Goal: Task Accomplishment & Management: Use online tool/utility

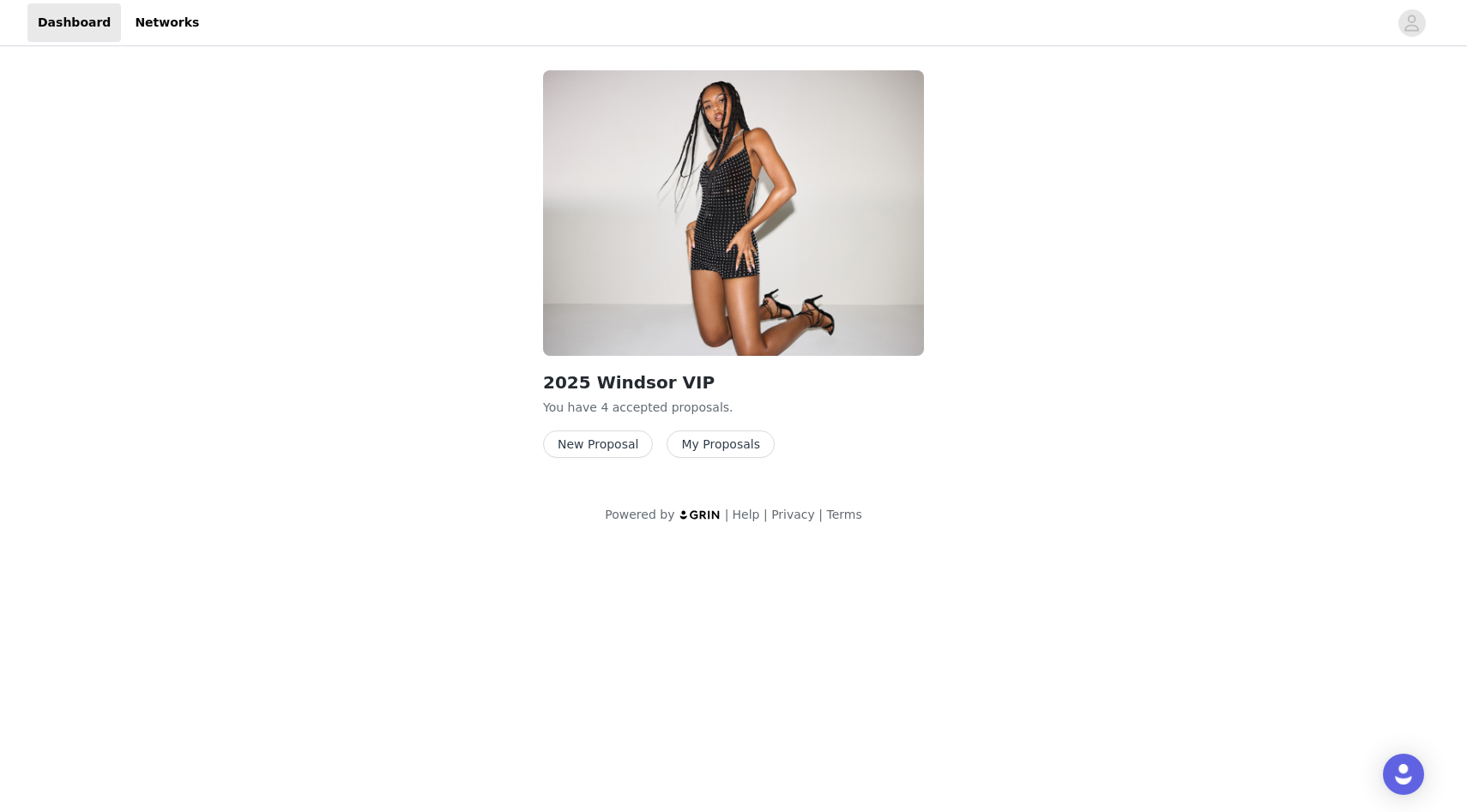
click at [639, 441] on button "New Proposal" at bounding box center [597, 444] width 109 height 28
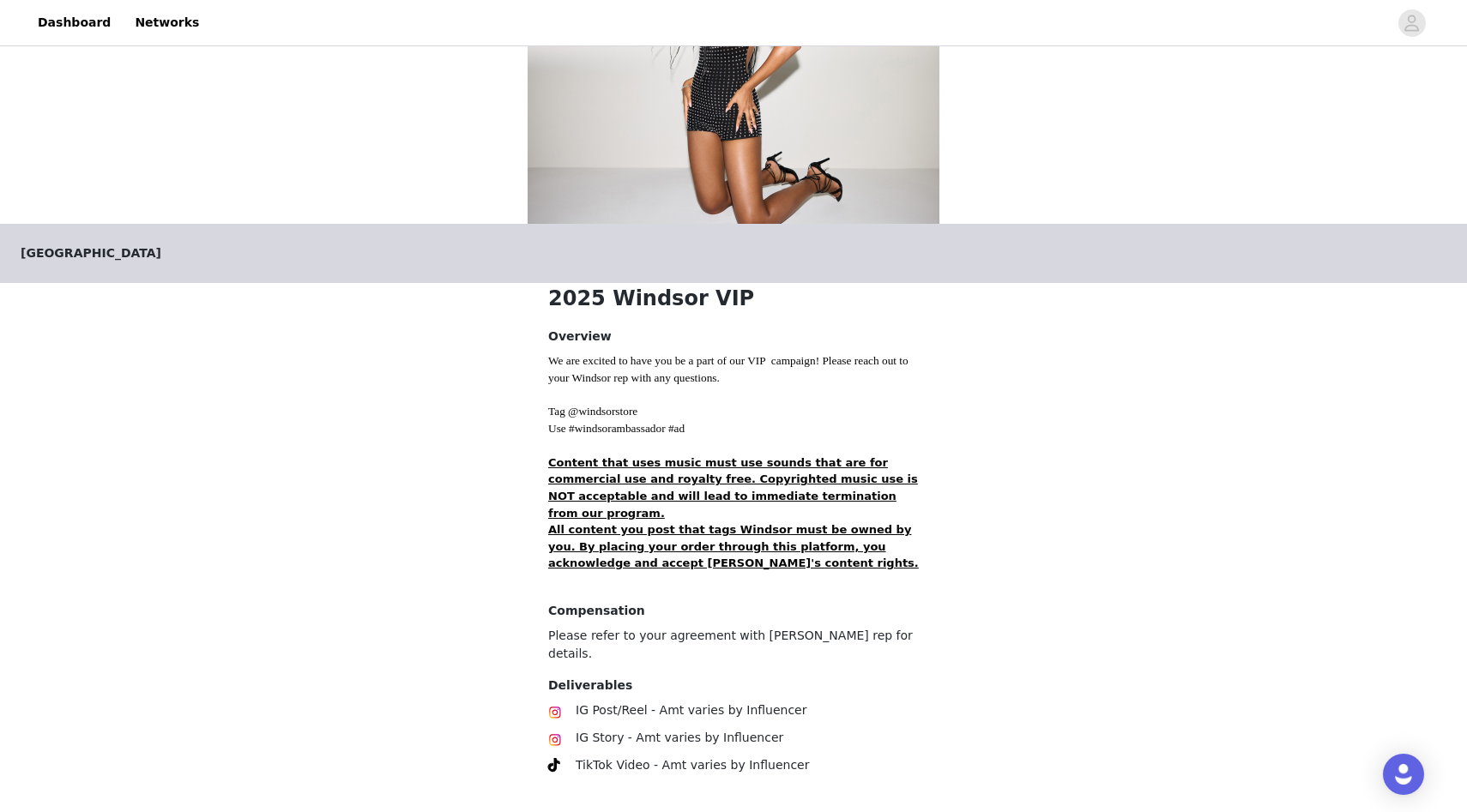
scroll to position [196, 0]
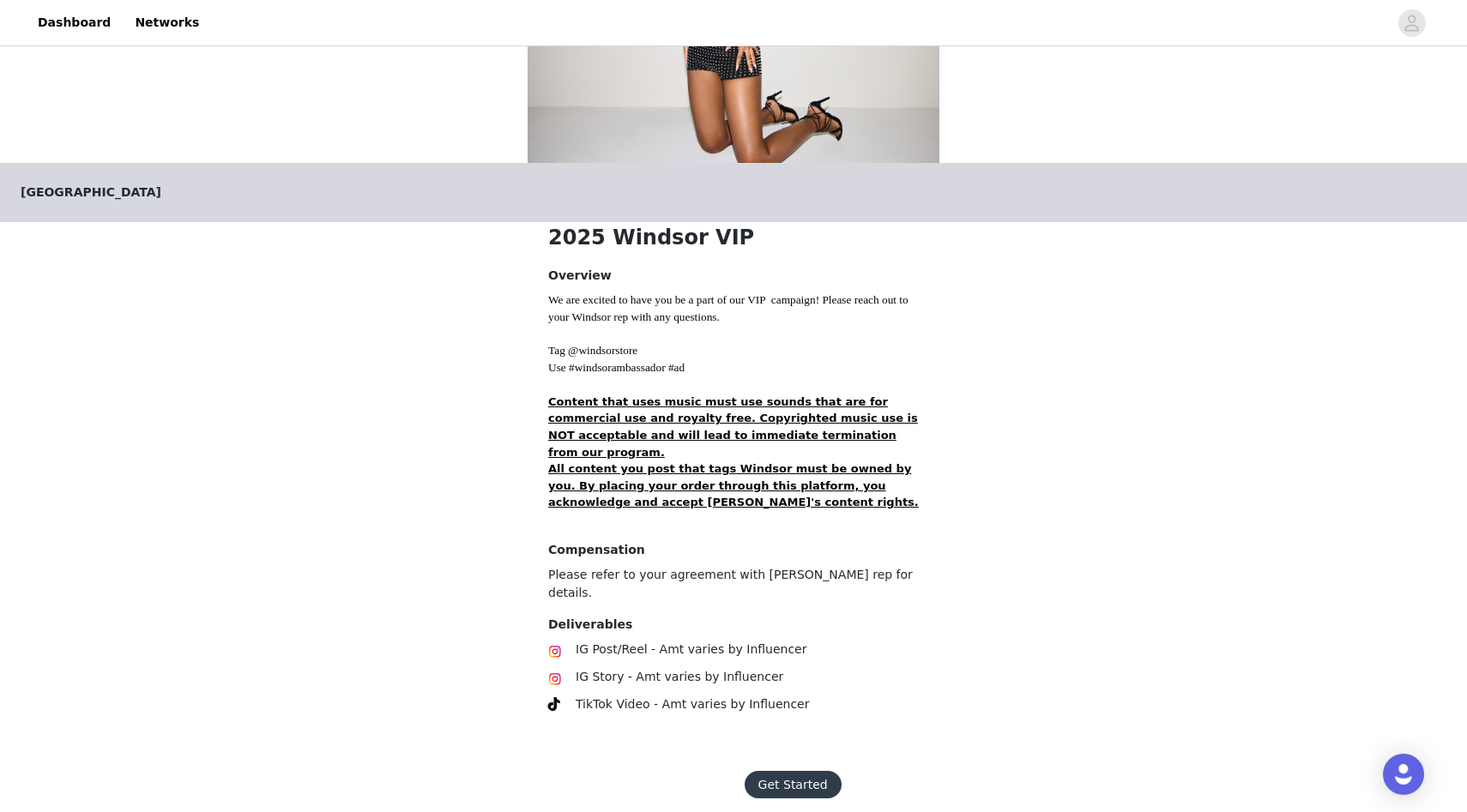
click at [789, 771] on button "Get Started" at bounding box center [793, 784] width 97 height 28
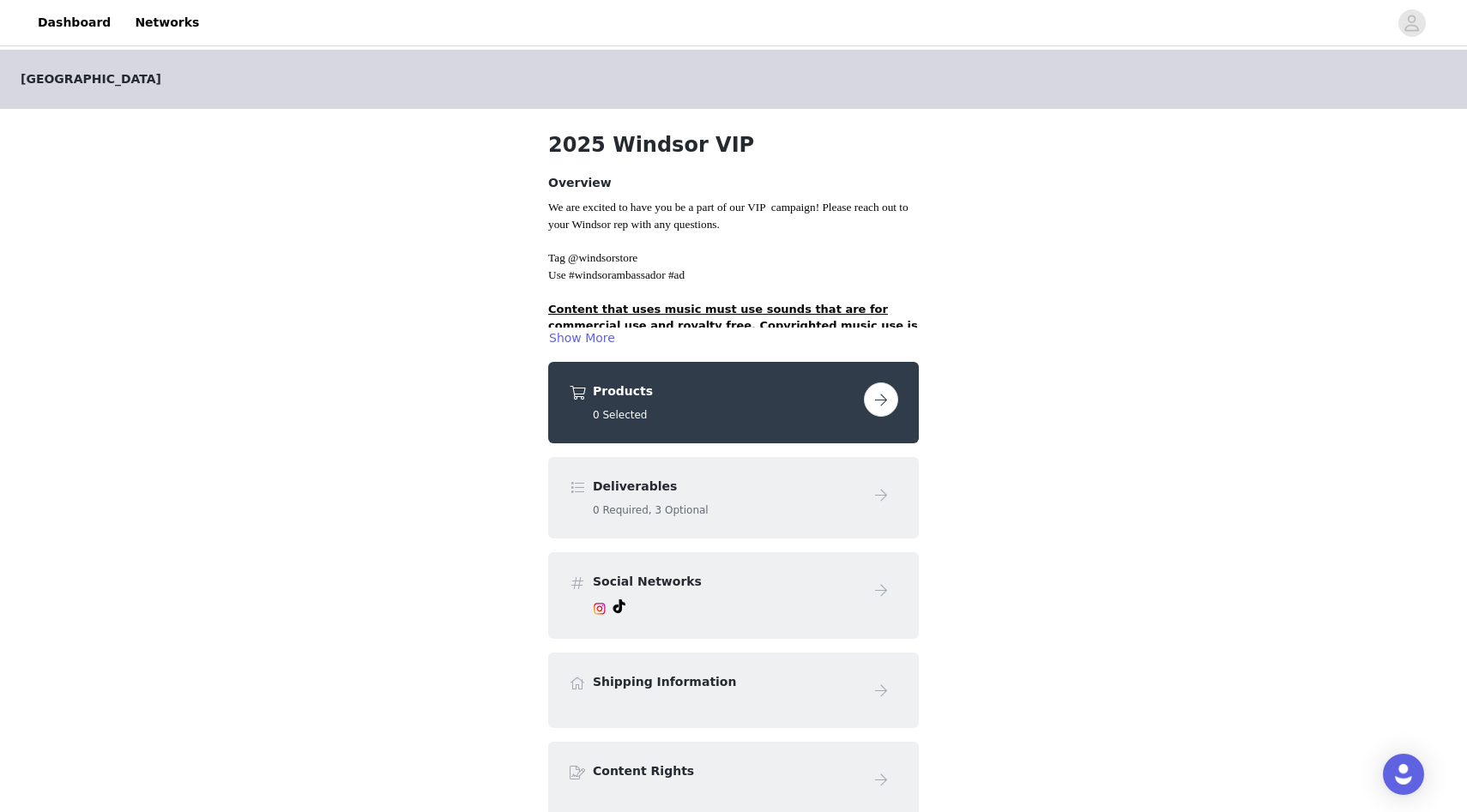
click at [891, 397] on button "button" at bounding box center [881, 399] width 35 height 35
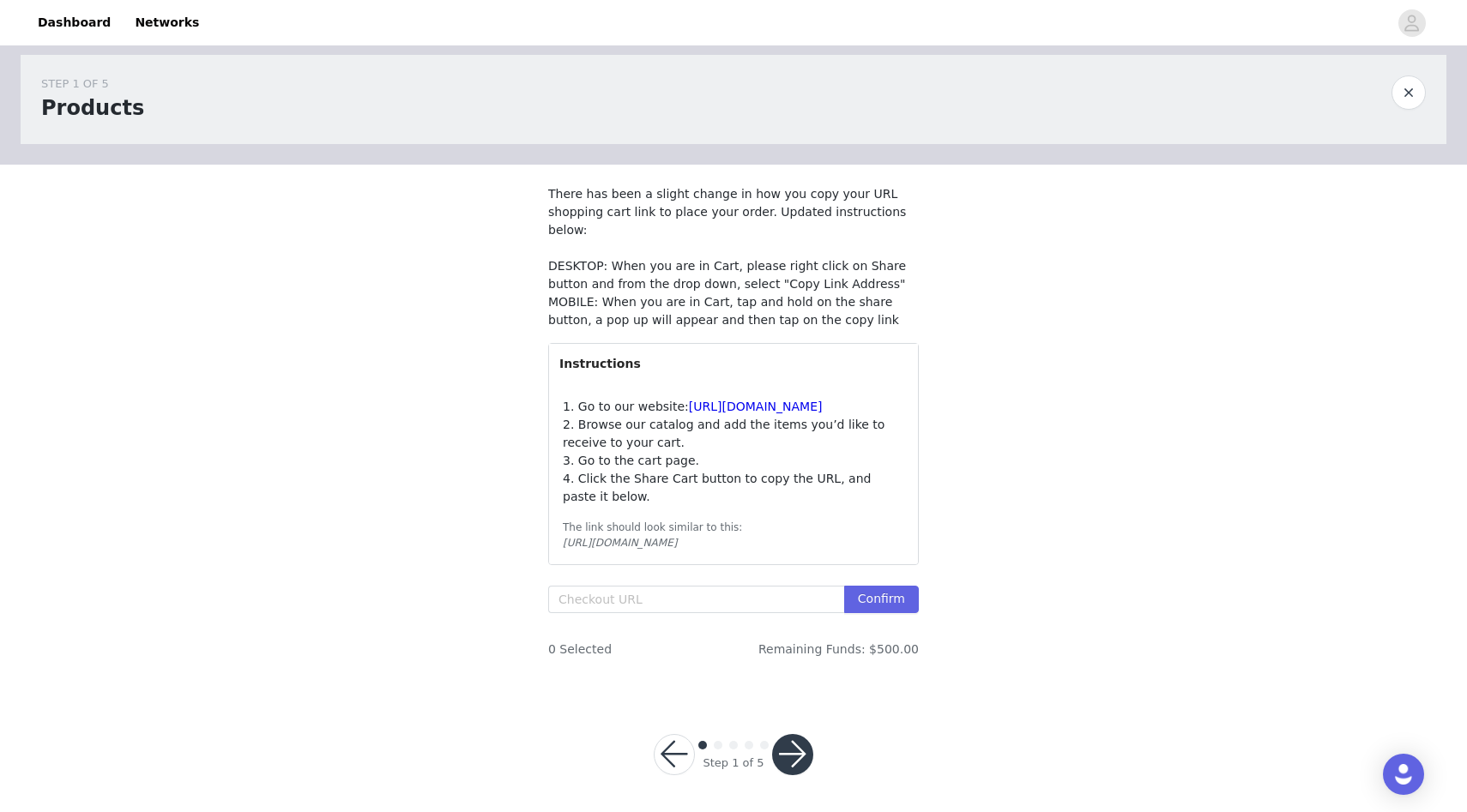
scroll to position [25, 0]
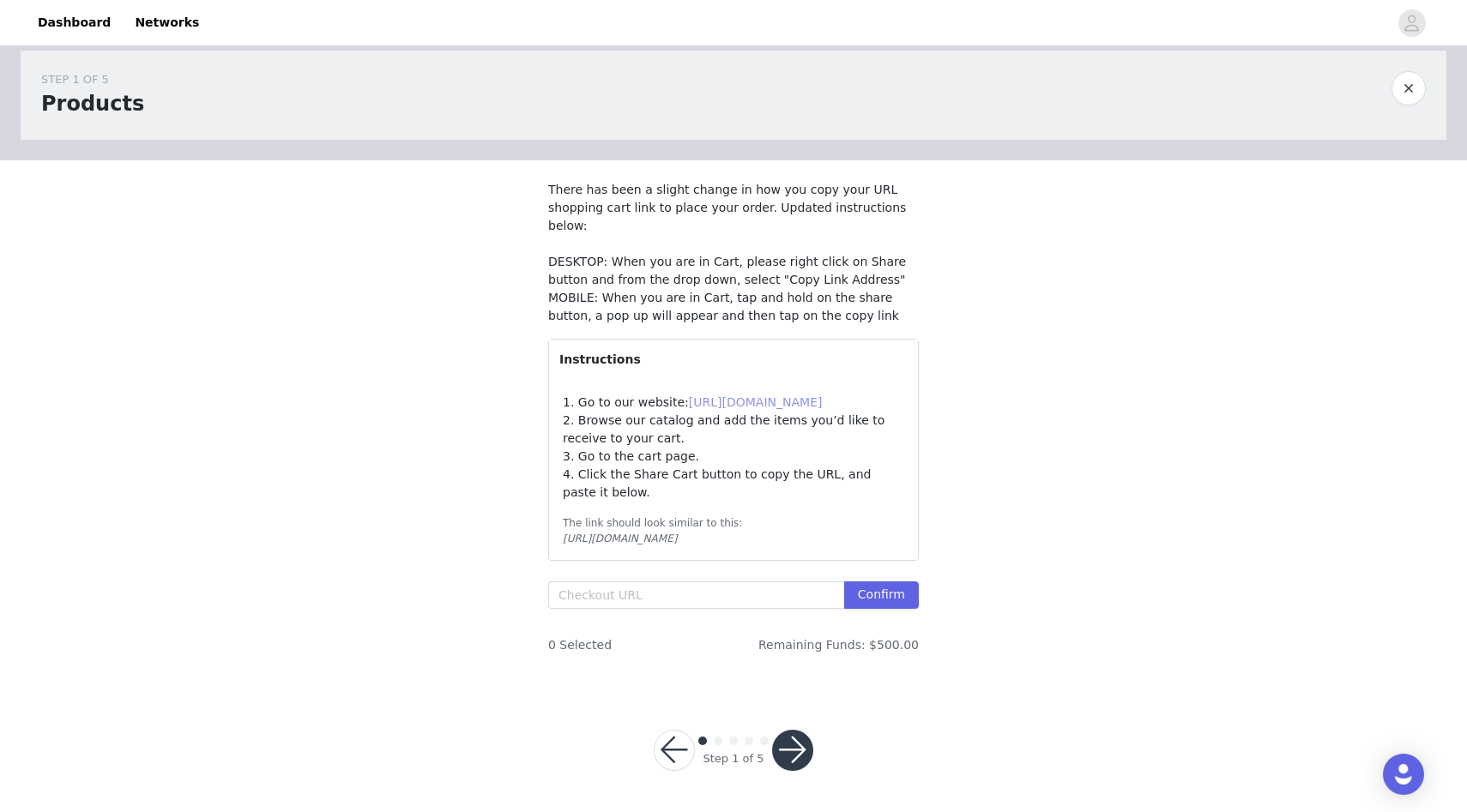
click at [736, 396] on link "[URL][DOMAIN_NAME]" at bounding box center [755, 402] width 133 height 13
